Goal: Find specific page/section: Find specific page/section

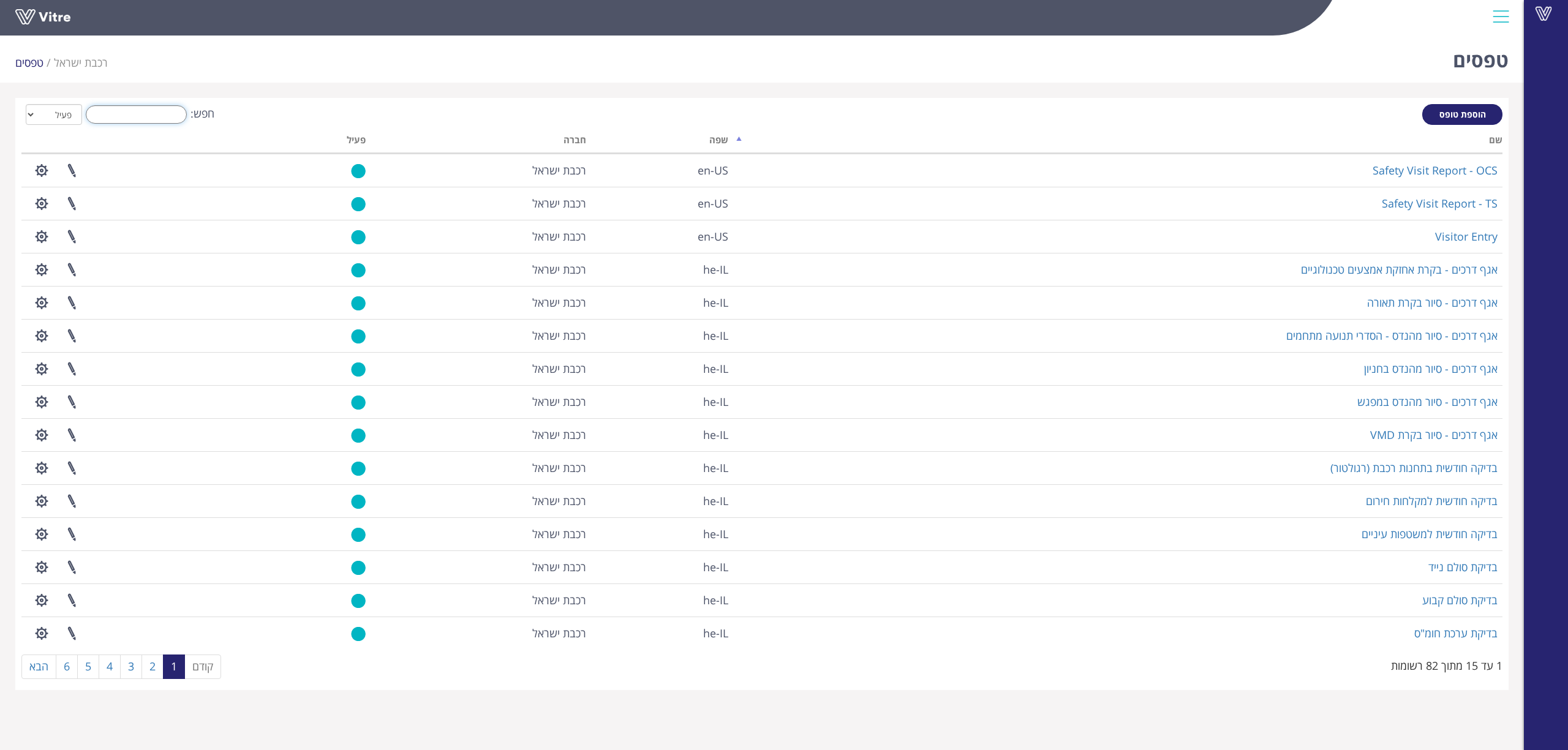
click at [148, 121] on input "חפש:" at bounding box center [136, 114] width 101 height 19
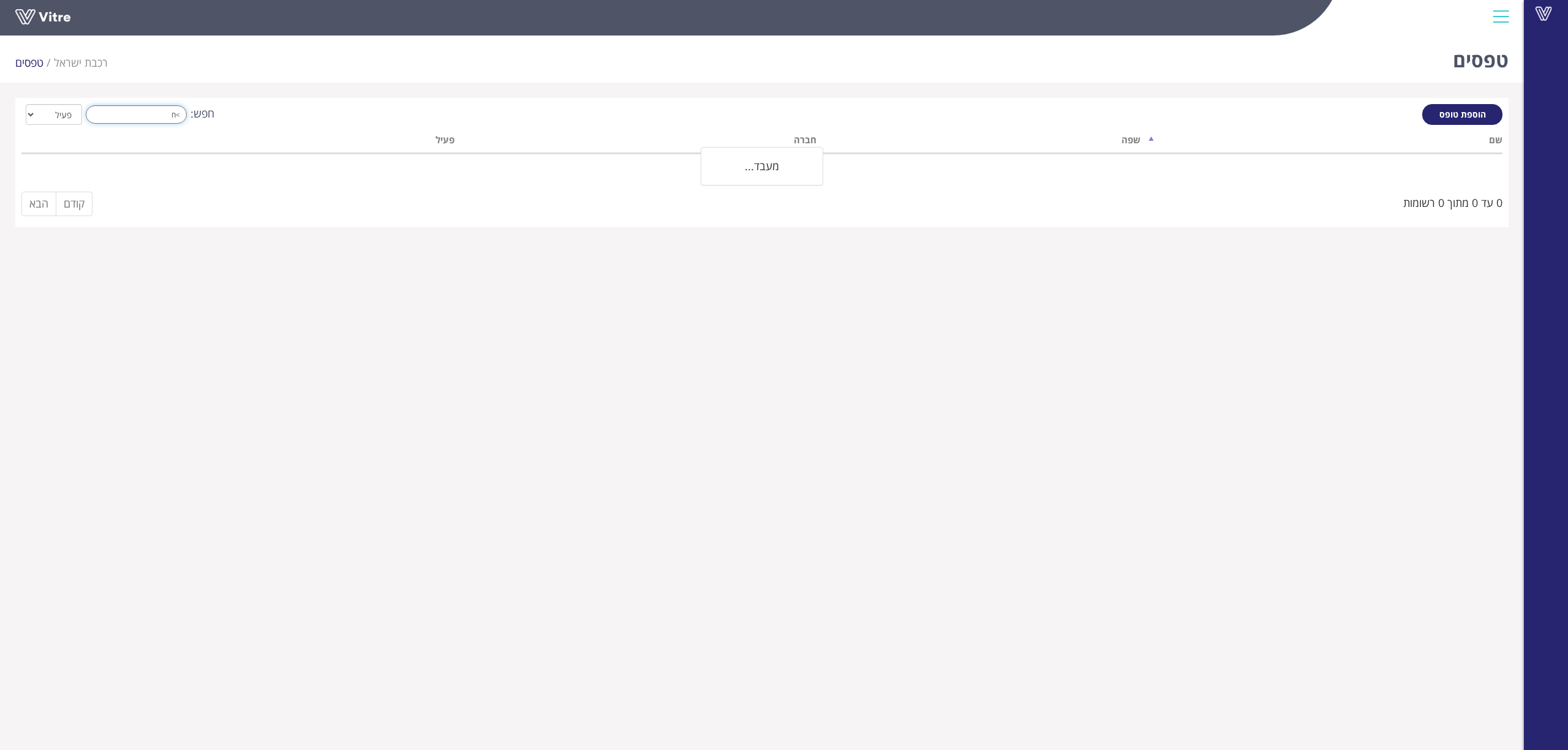
type input ">"
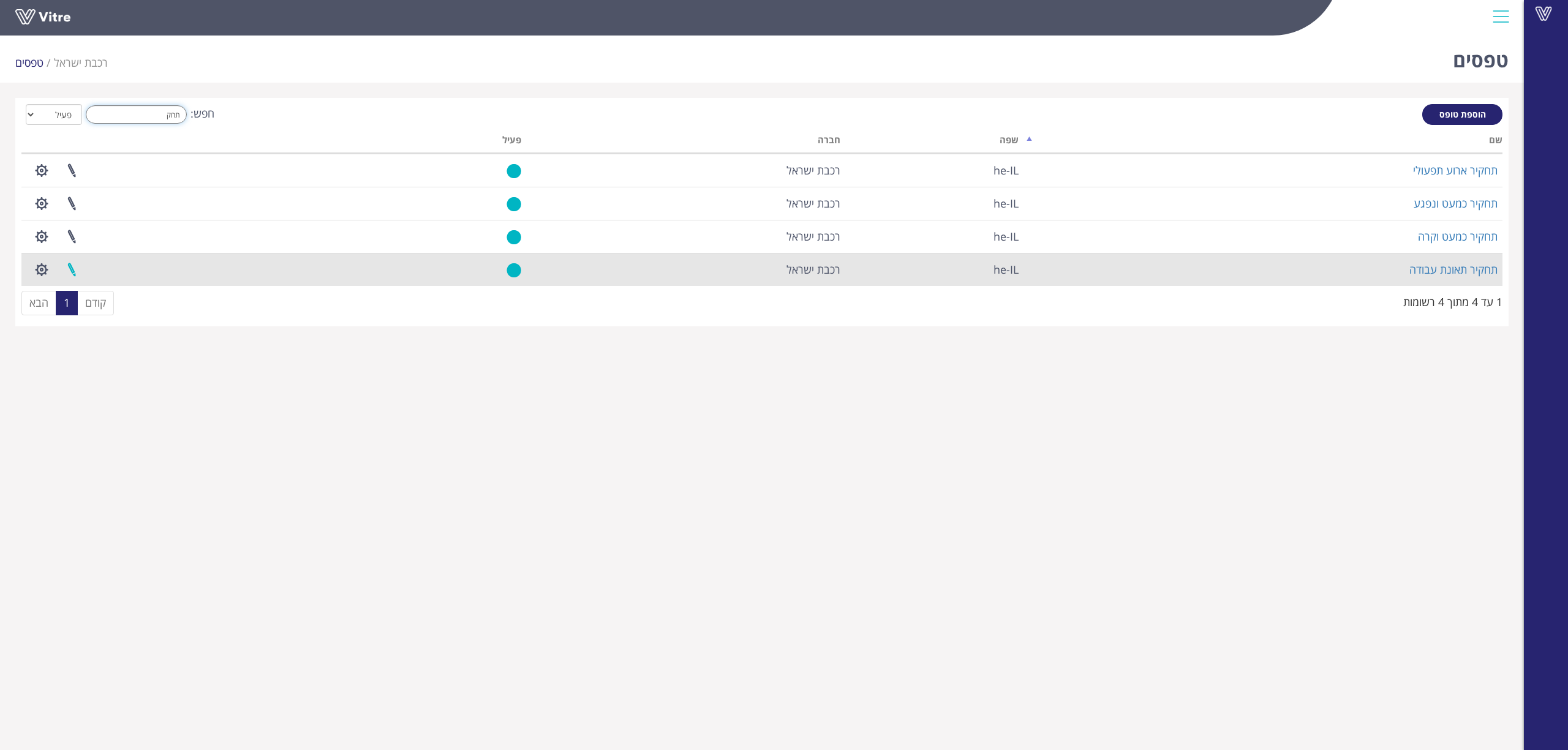
type input "תחק"
click at [66, 263] on link at bounding box center [72, 270] width 30 height 32
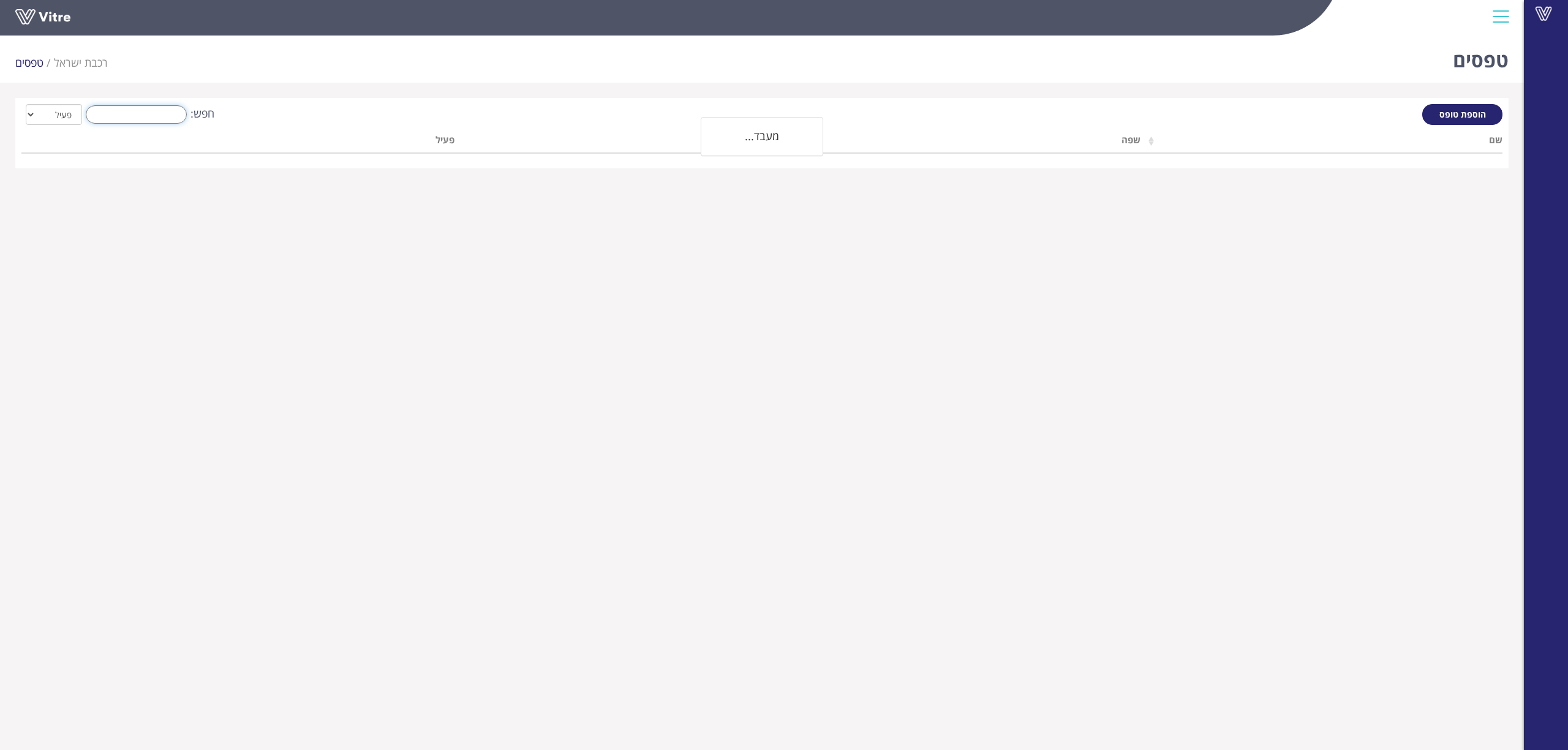
click at [121, 114] on input "חפש:" at bounding box center [136, 114] width 101 height 19
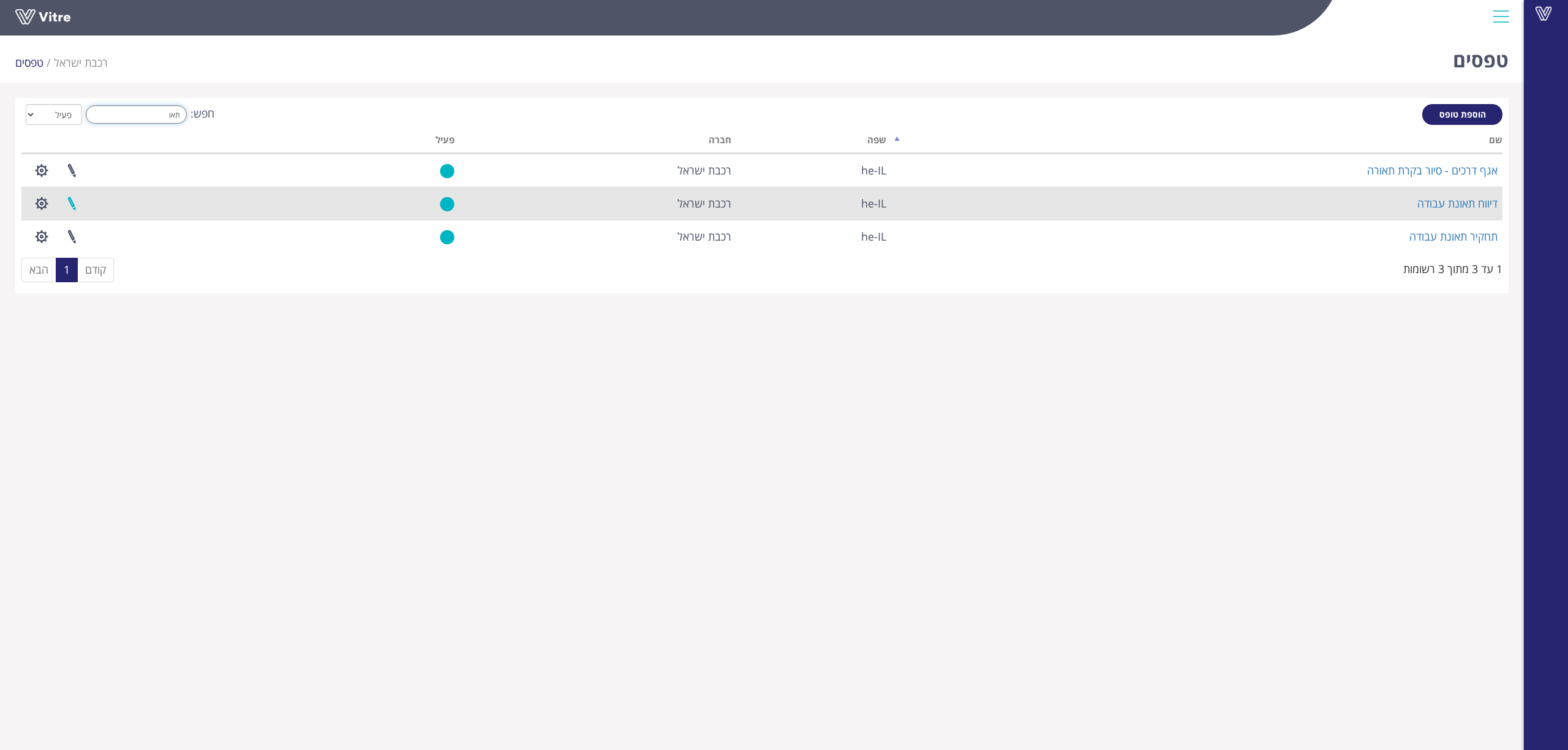
type input "תאו"
click at [67, 205] on link at bounding box center [72, 203] width 30 height 32
